Goal: Information Seeking & Learning: Find specific fact

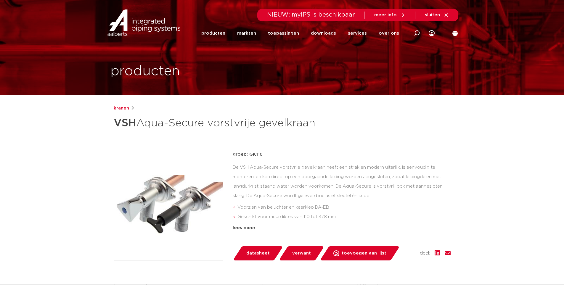
click at [124, 106] on link "kranen" at bounding box center [121, 108] width 15 height 7
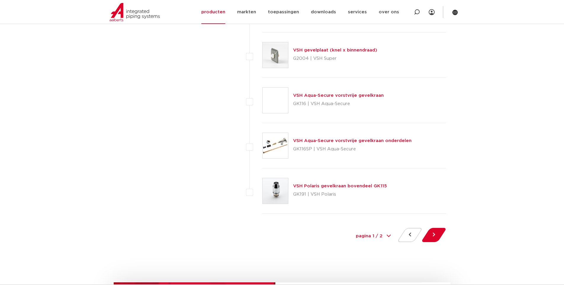
scroll to position [2635, 0]
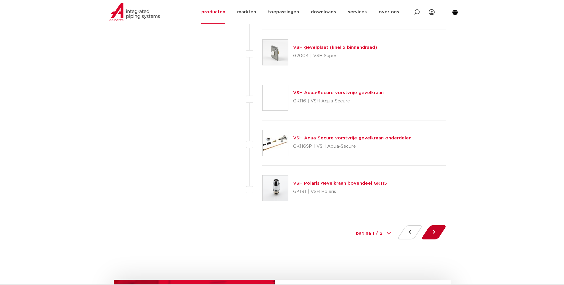
click at [432, 232] on button at bounding box center [433, 232] width 17 height 14
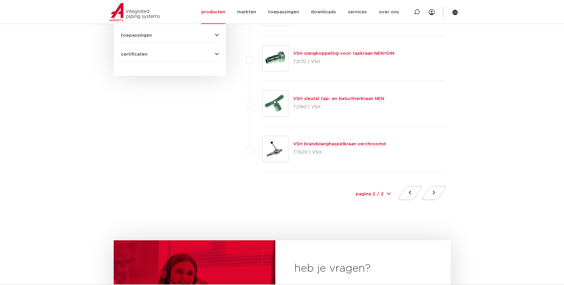
scroll to position [385, 0]
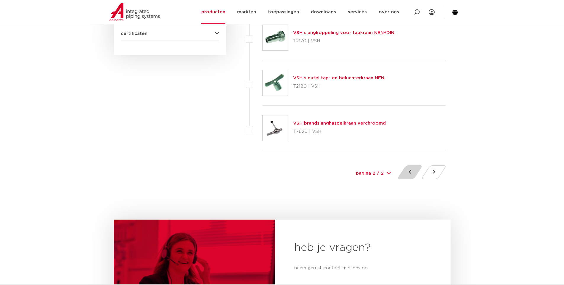
click at [406, 169] on button at bounding box center [409, 172] width 17 height 14
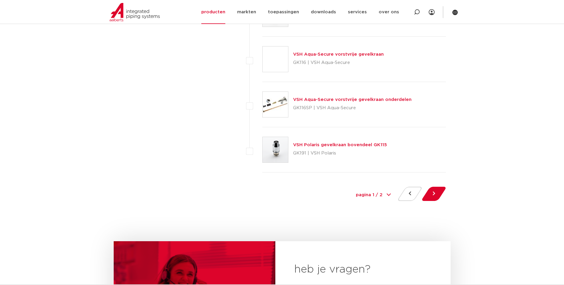
scroll to position [2605, 0]
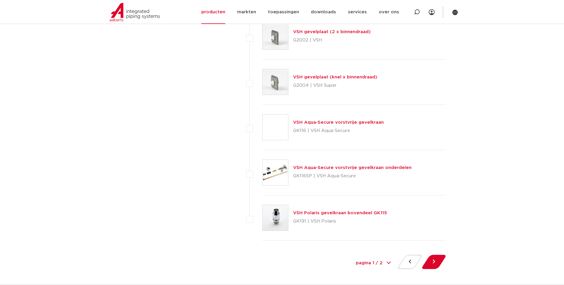
click at [372, 169] on link "VSH Aqua-Secure vorstvrije gevelkraan onderdelen" at bounding box center [352, 167] width 118 height 4
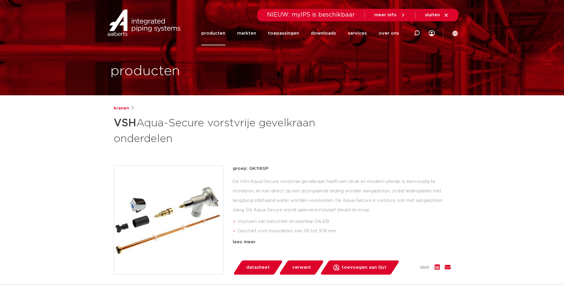
click at [213, 33] on link "producten" at bounding box center [213, 33] width 24 height 24
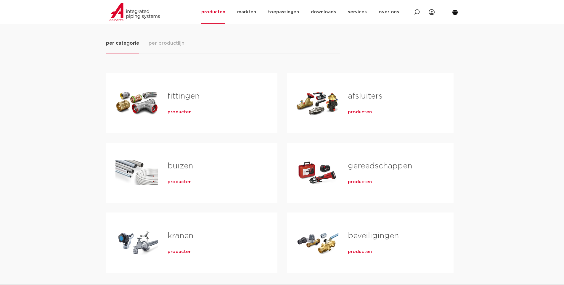
scroll to position [118, 0]
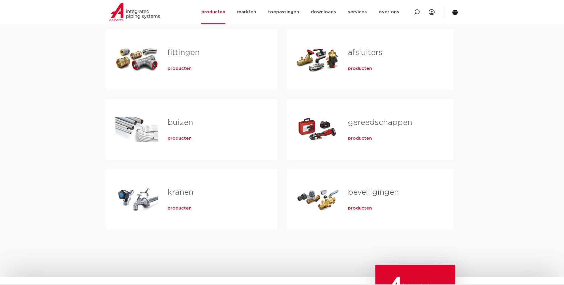
click at [173, 208] on span "producten" at bounding box center [180, 208] width 24 height 6
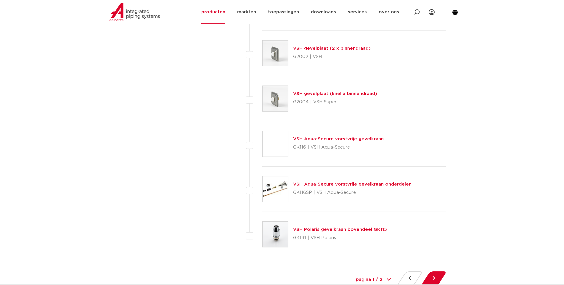
scroll to position [2605, 0]
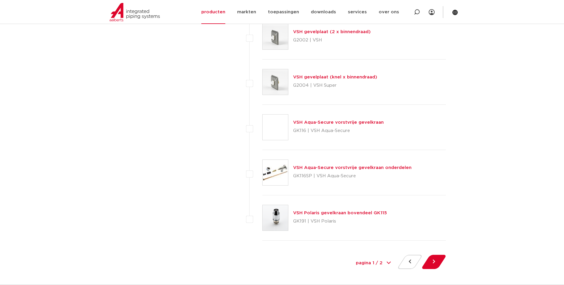
click at [330, 215] on link "VSH Polaris gevelkraan bovendeel GK115" at bounding box center [340, 213] width 94 height 4
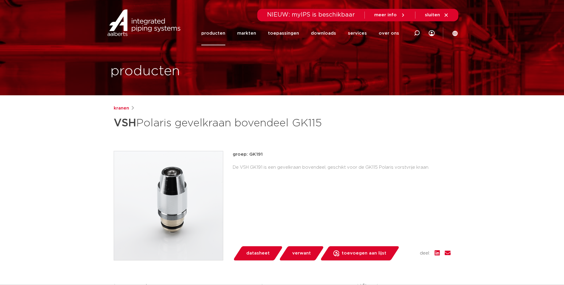
click at [310, 123] on h1 "VSH Polaris gevelkraan bovendeel GK115" at bounding box center [225, 123] width 222 height 18
copy h1 "GK115"
